Goal: Information Seeking & Learning: Learn about a topic

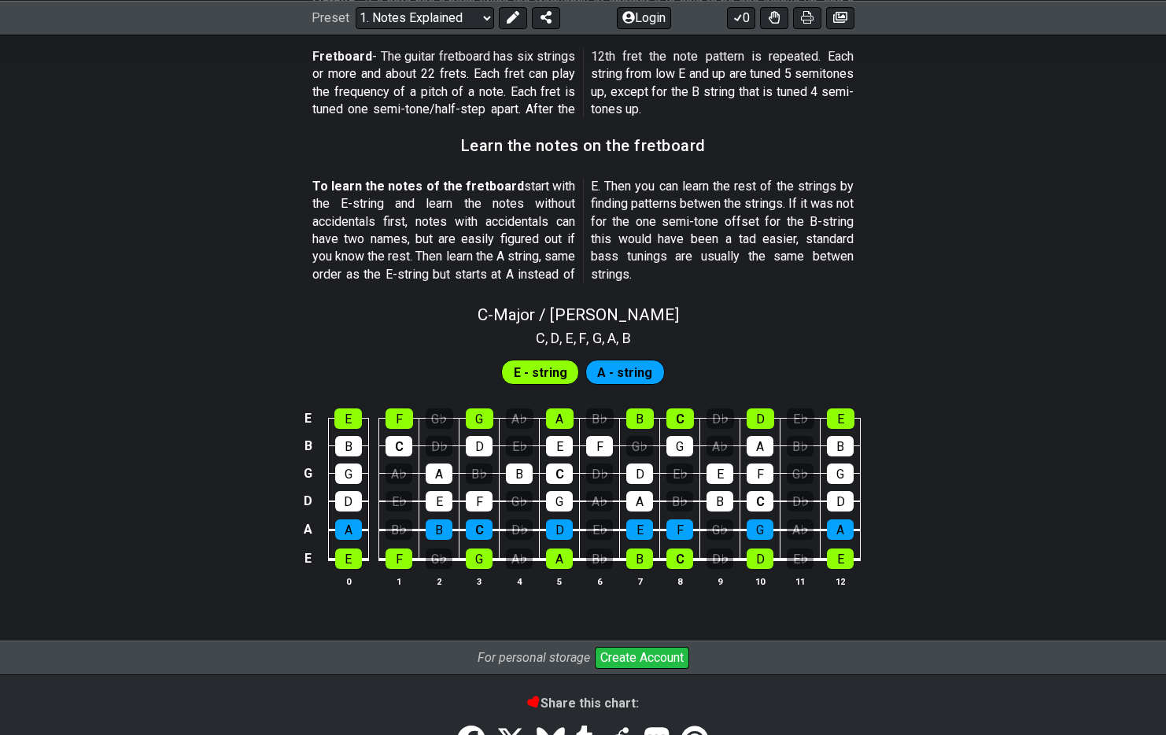
scroll to position [1428, 0]
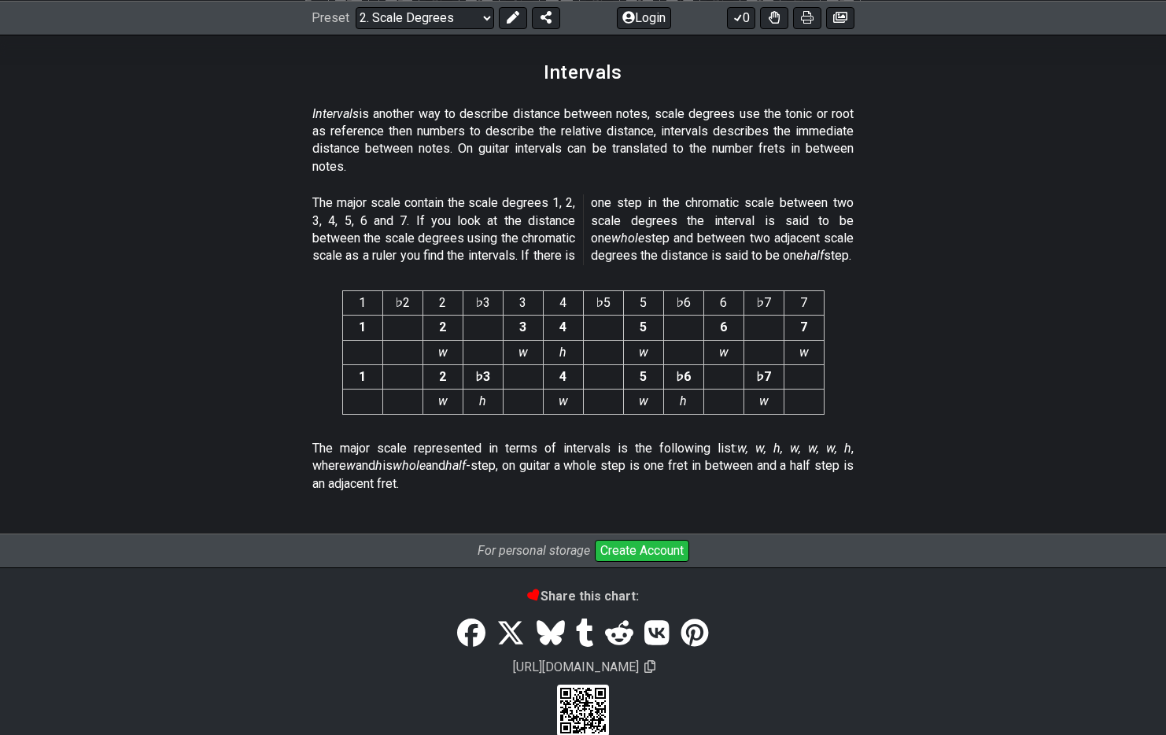
scroll to position [4039, 0]
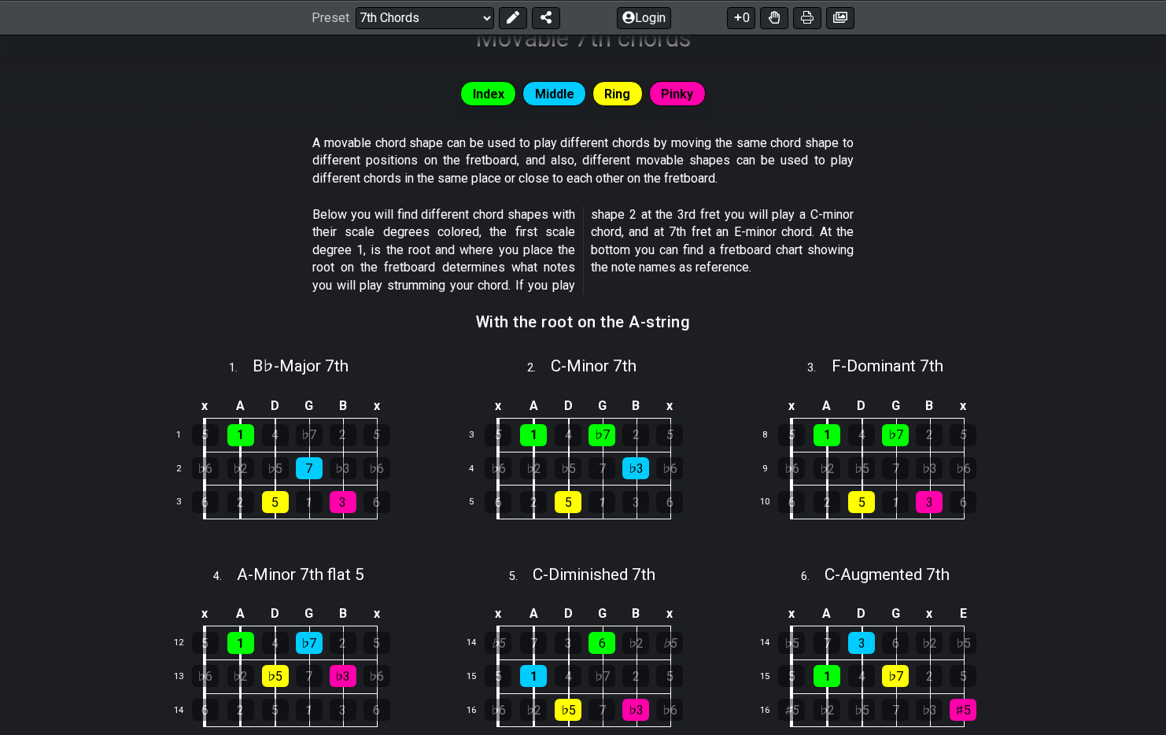
scroll to position [157, 0]
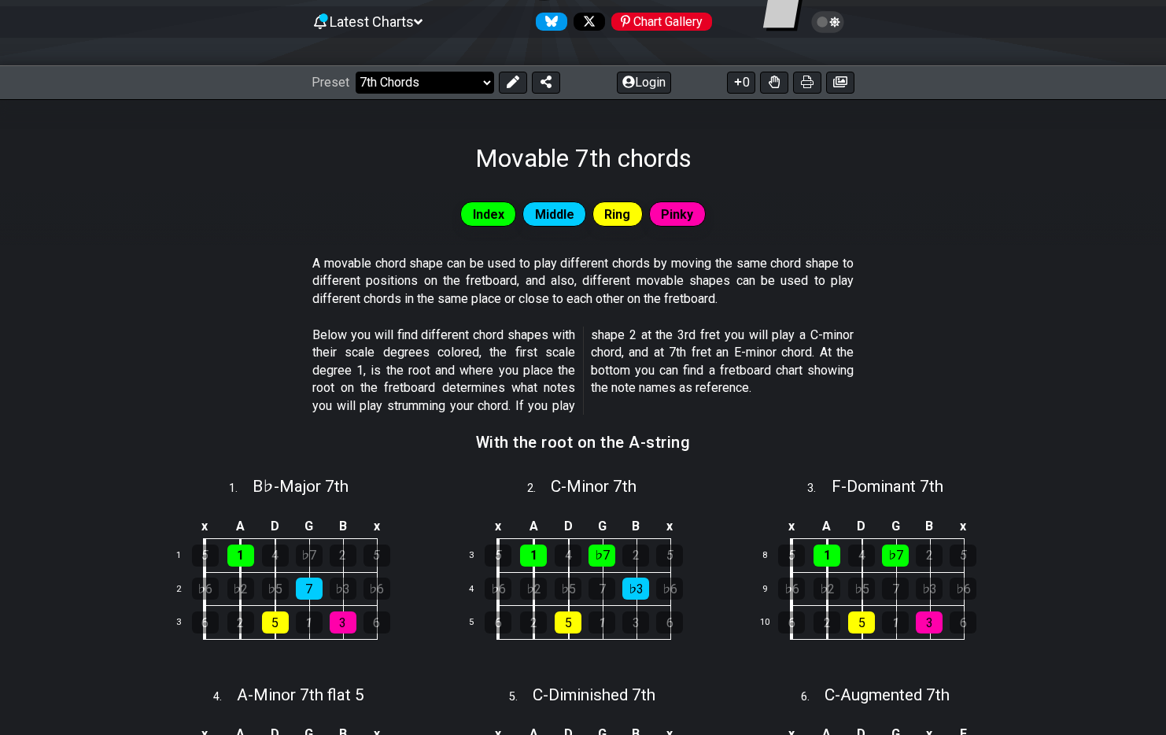
select select "/welcome"
select select "C"
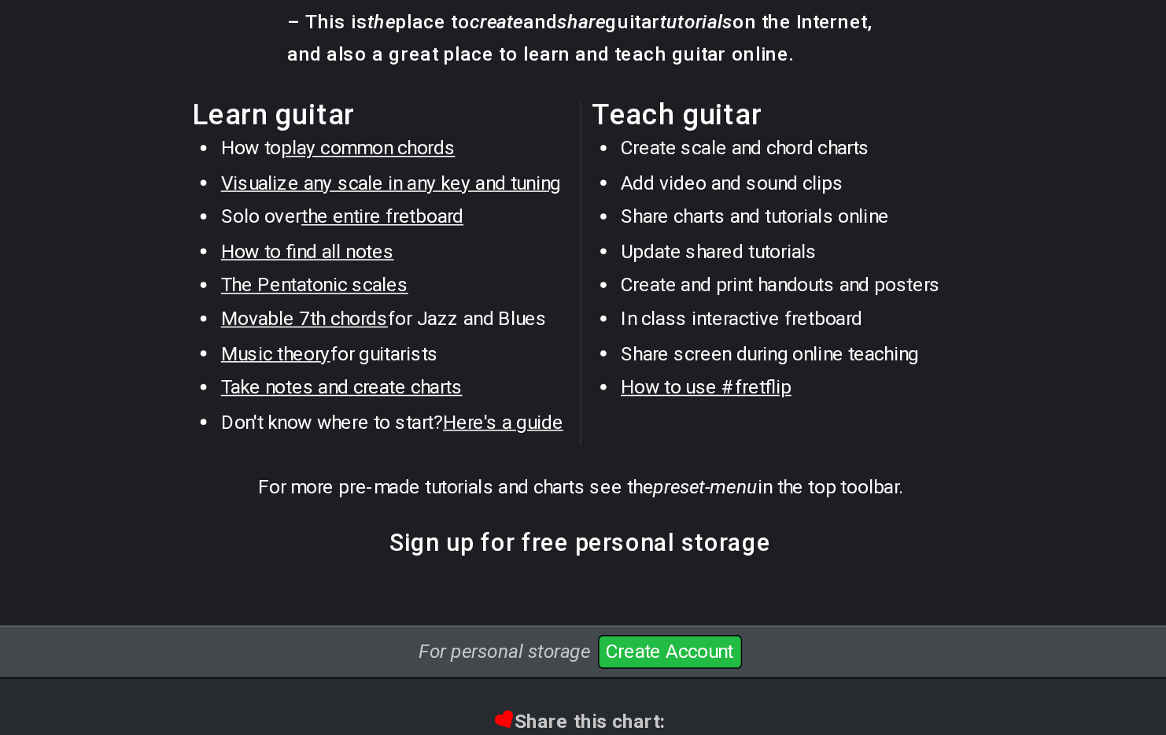
scroll to position [609, 0]
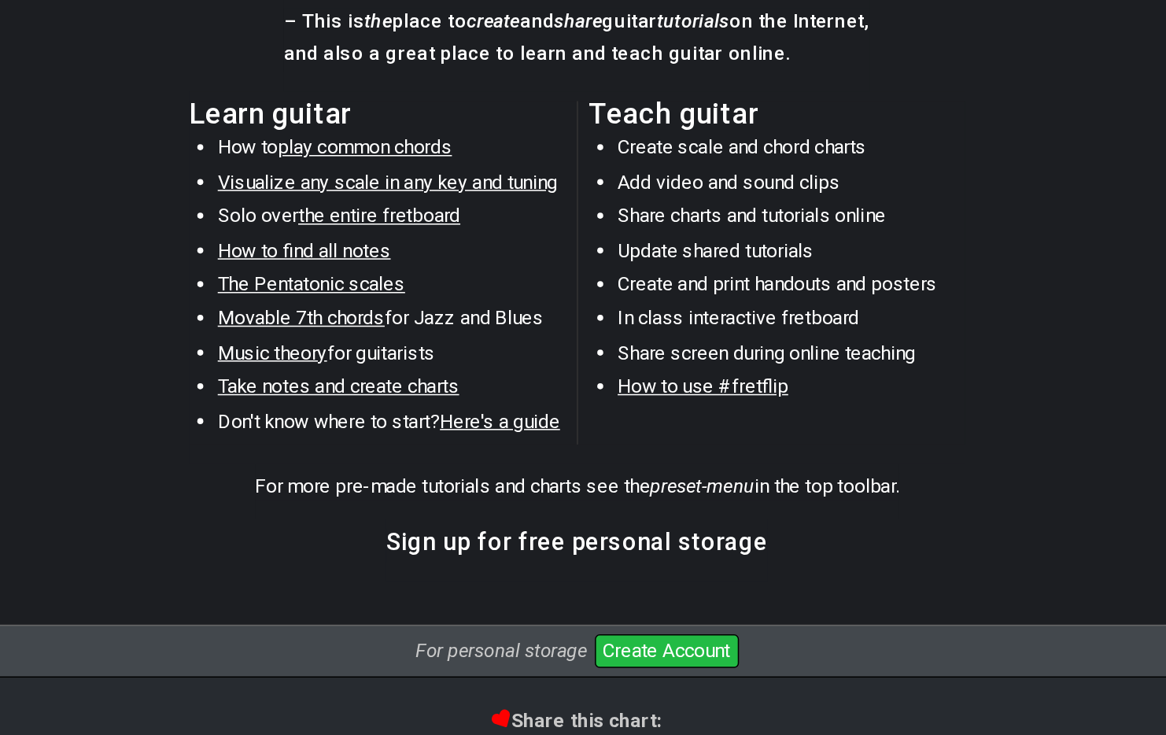
click at [387, 342] on span "play common chords" at bounding box center [444, 349] width 114 height 15
select select "/common-guitar-chords"
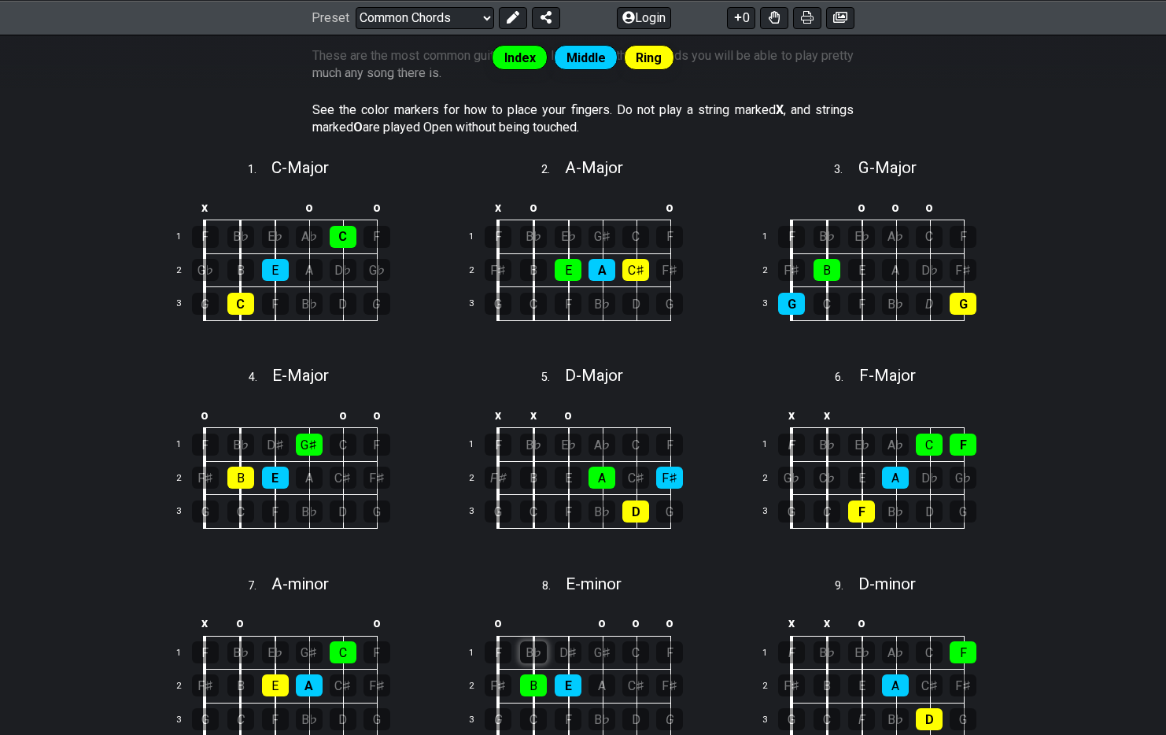
scroll to position [362, 0]
